Goal: Obtain resource: Obtain resource

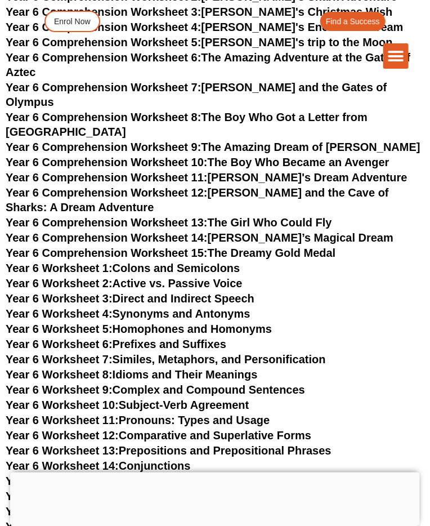
scroll to position [5389, 0]
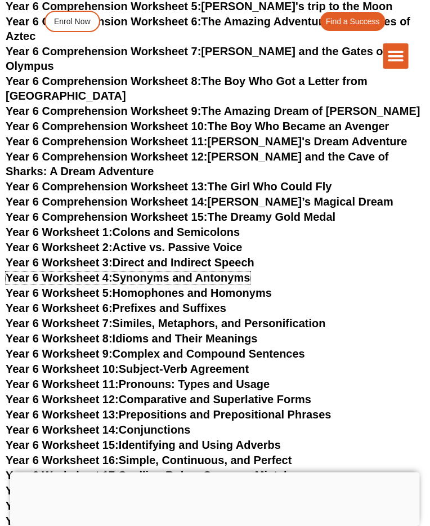
click at [224, 271] on link "Year 6 Worksheet 4: Synonyms and Antonyms" at bounding box center [128, 277] width 245 height 12
click at [242, 286] on link "Year 6 Worksheet 5: Homophones and Homonyms" at bounding box center [139, 292] width 266 height 12
click at [196, 302] on link "Year 6 Worksheet 6: Prefixes and Suffixes" at bounding box center [116, 308] width 221 height 12
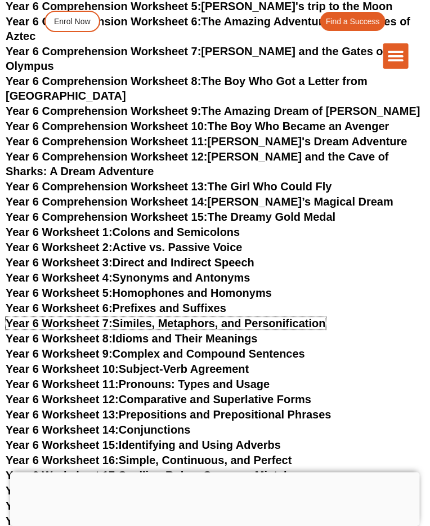
click at [277, 317] on link "Year 6 Worksheet 7: Similes, Metaphors, and Personification" at bounding box center [166, 323] width 320 height 12
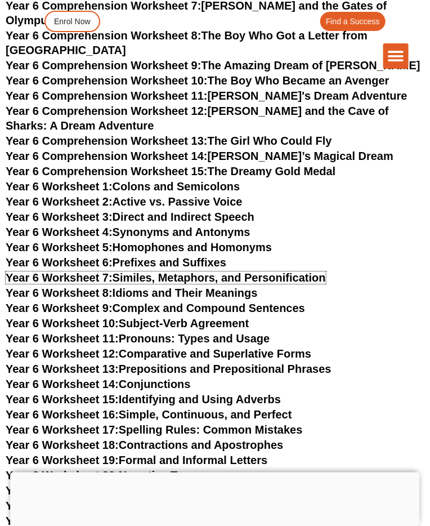
scroll to position [5435, 0]
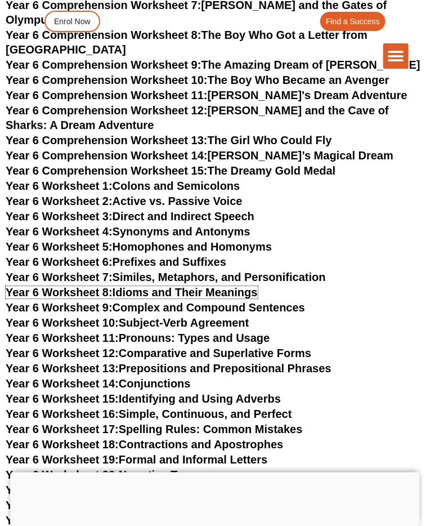
click at [218, 286] on link "Year 6 Worksheet 8: Idioms and Their Meanings" at bounding box center [132, 292] width 252 height 12
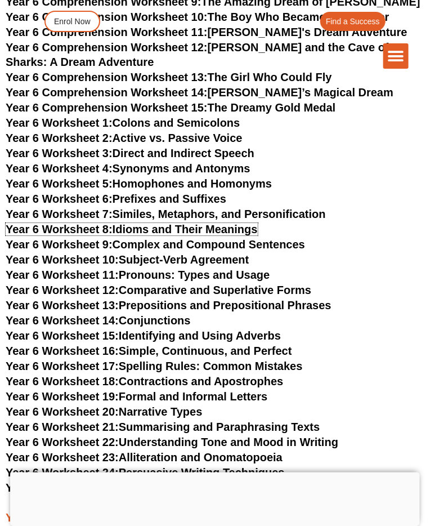
scroll to position [5498, 0]
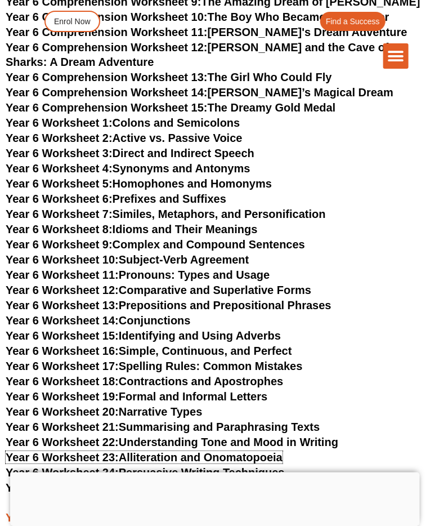
click at [258, 451] on link "Year 6 Worksheet 23: Alliteration and Onomatopoeia" at bounding box center [144, 457] width 277 height 12
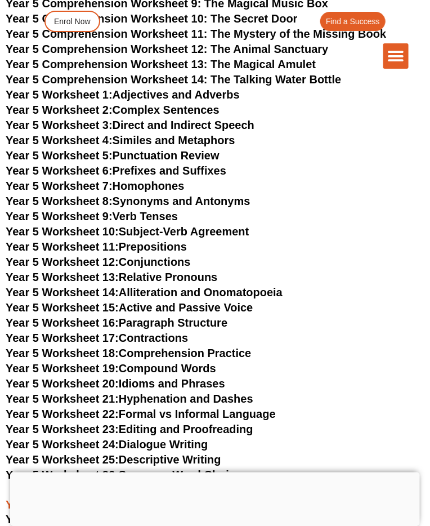
scroll to position [4815, 0]
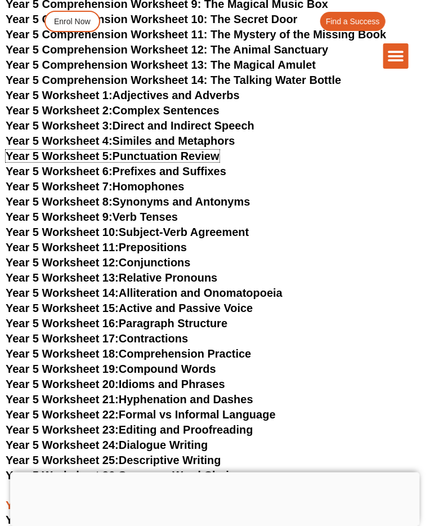
click at [198, 150] on link "Year 5 Worksheet 5: Punctuation Review" at bounding box center [113, 156] width 214 height 12
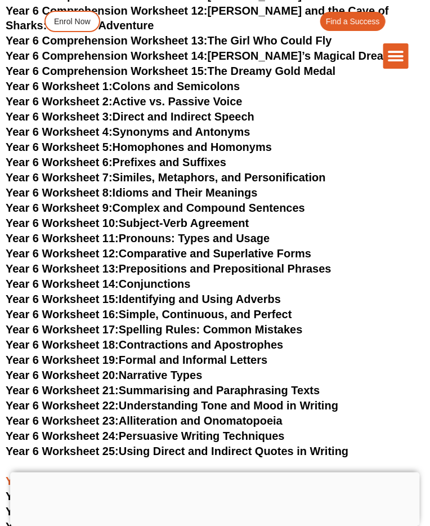
scroll to position [5534, 0]
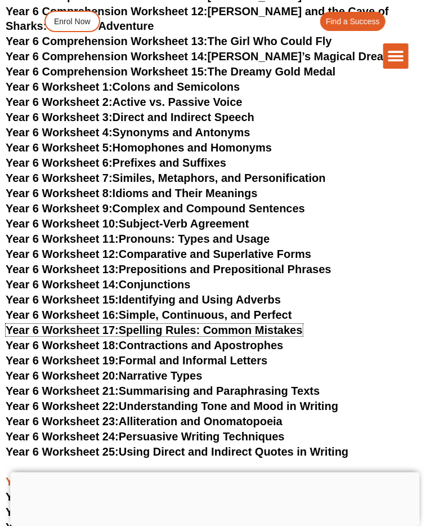
click at [277, 324] on link "Year 6 Worksheet 17: Spelling Rules: Common Mistakes" at bounding box center [154, 330] width 297 height 12
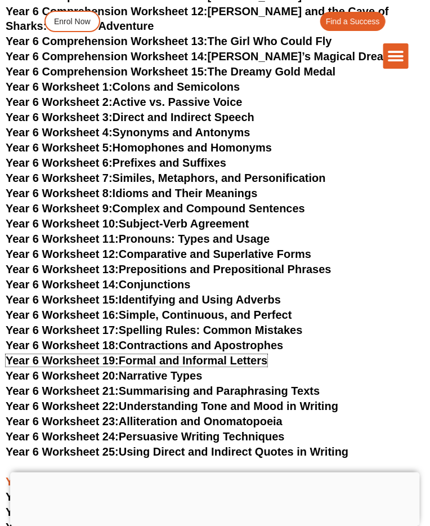
click at [245, 354] on link "Year 6 Worksheet 19: Formal and Informal Letters" at bounding box center [137, 360] width 262 height 12
click at [231, 354] on link "Year 6 Worksheet 19: Formal and Informal Letters" at bounding box center [137, 360] width 262 height 12
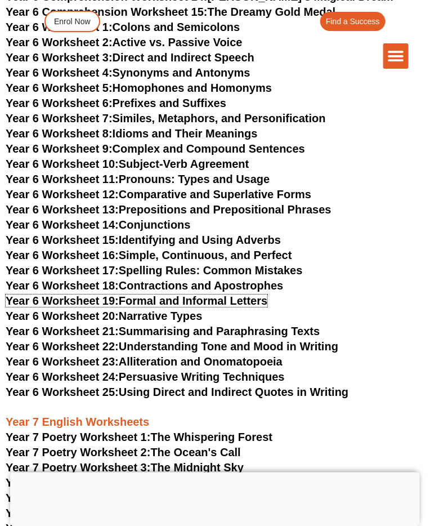
scroll to position [5595, 0]
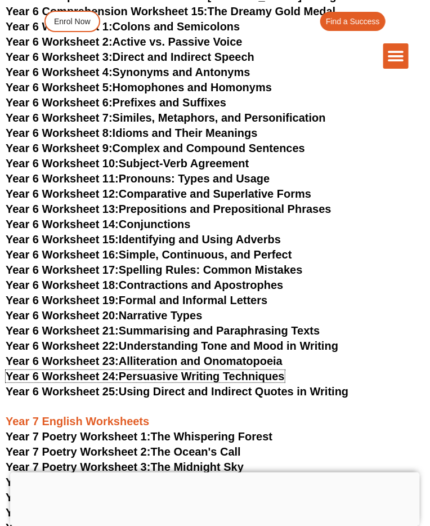
click at [259, 370] on link "Year 6 Worksheet 24: Persuasive Writing Techniques" at bounding box center [145, 376] width 279 height 12
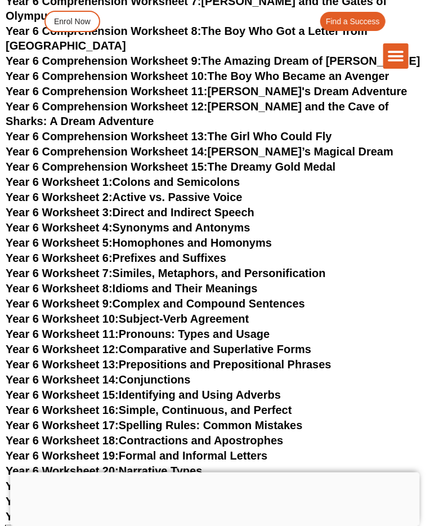
scroll to position [5439, 0]
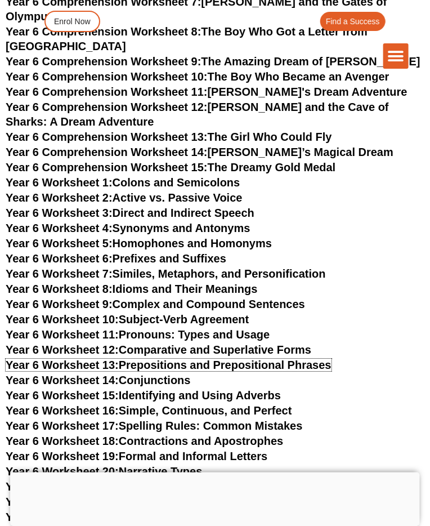
click at [303, 358] on link "Year 6 Worksheet 13: Prepositions and Prepositional Phrases" at bounding box center [169, 364] width 326 height 12
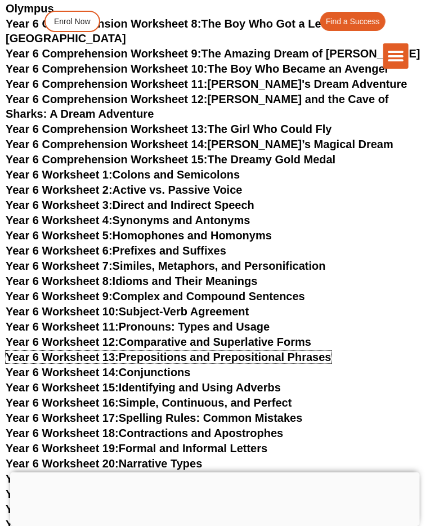
scroll to position [5447, 0]
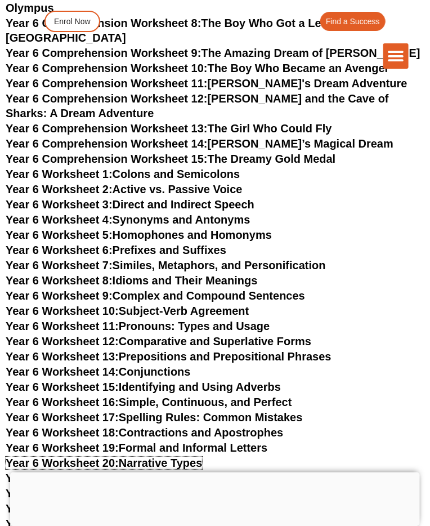
click at [186, 456] on link "Year 6 Worksheet 20: Narrative Types" at bounding box center [104, 462] width 196 height 12
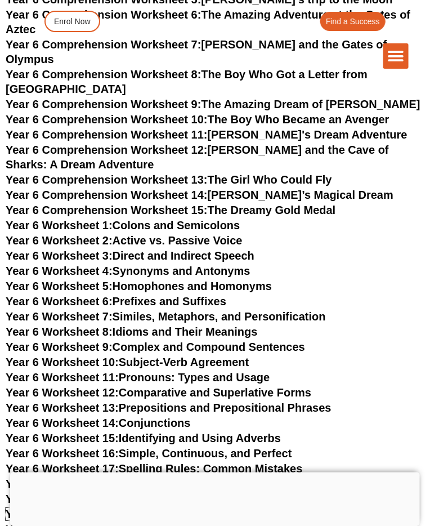
scroll to position [5395, 0]
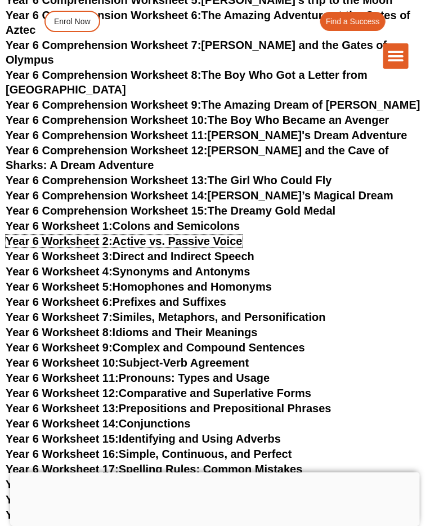
click at [212, 235] on link "Year 6 Worksheet 2: Active vs. Passive Voice" at bounding box center [124, 241] width 237 height 12
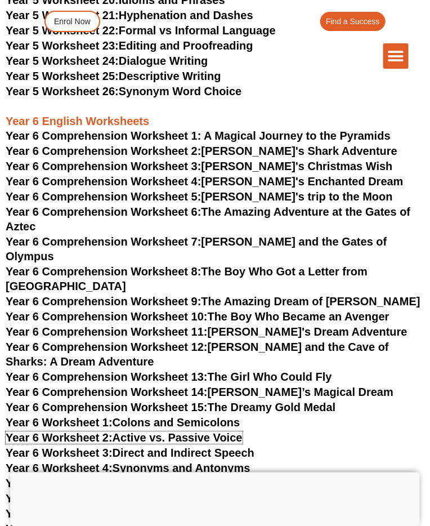
scroll to position [5272, 0]
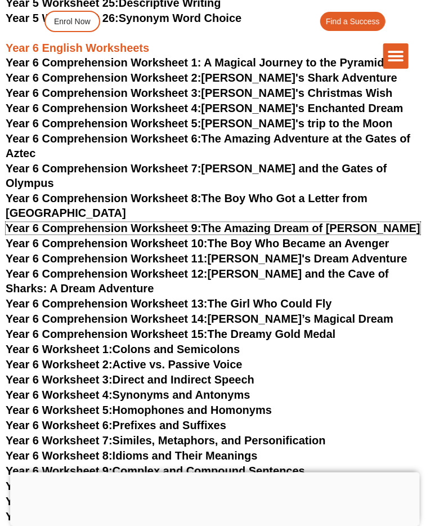
click at [322, 222] on link "Year 6 Comprehension Worksheet 9: The Amazing Dream of Oliver" at bounding box center [213, 228] width 415 height 12
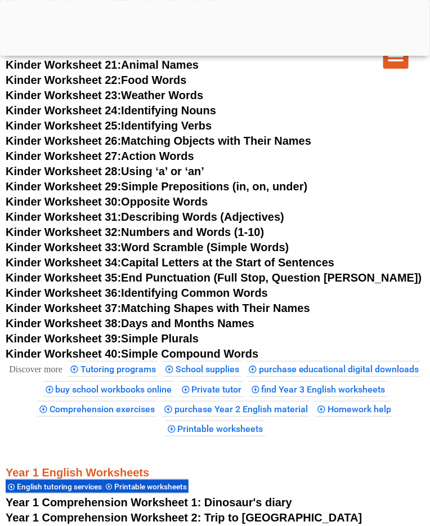
scroll to position [861, 0]
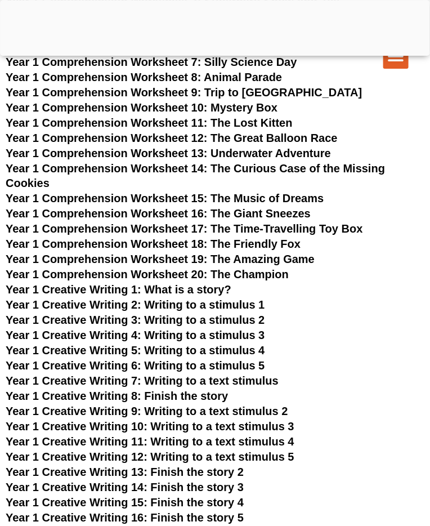
scroll to position [591, 0]
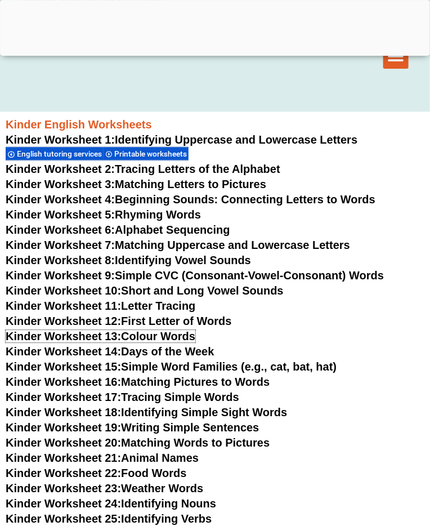
scroll to position [531, 0]
click at [185, 351] on link "Kinder Worksheet 14: Days of the Week" at bounding box center [110, 351] width 209 height 12
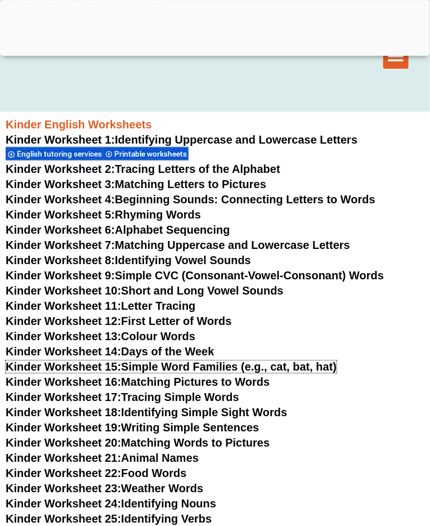
click at [304, 367] on link "Kinder Worksheet 15: Simple Word Families (e.g., cat, bat, hat)" at bounding box center [171, 366] width 331 height 12
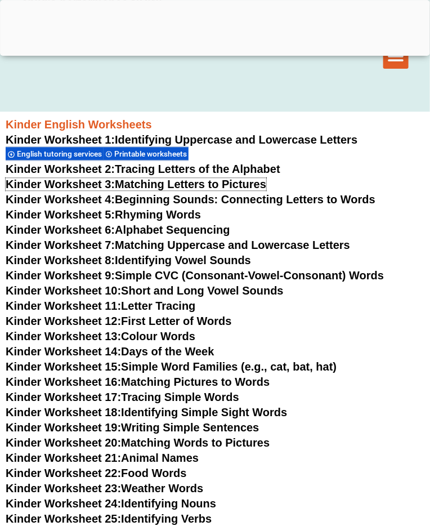
click at [242, 183] on link "Kinder Worksheet 3: Matching Letters to Pictures" at bounding box center [136, 184] width 261 height 12
